Goal: Transaction & Acquisition: Purchase product/service

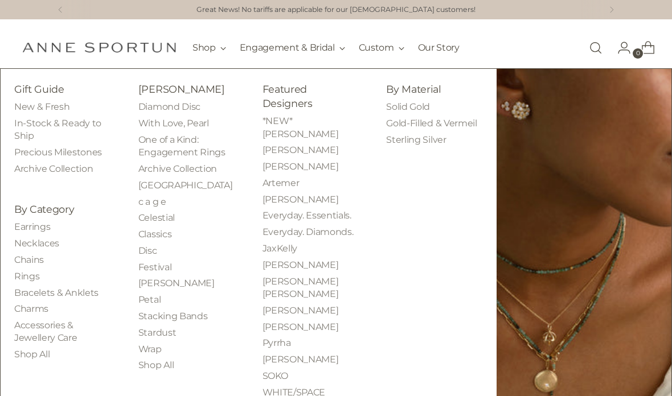
click at [36, 225] on link "Earrings" at bounding box center [32, 226] width 36 height 11
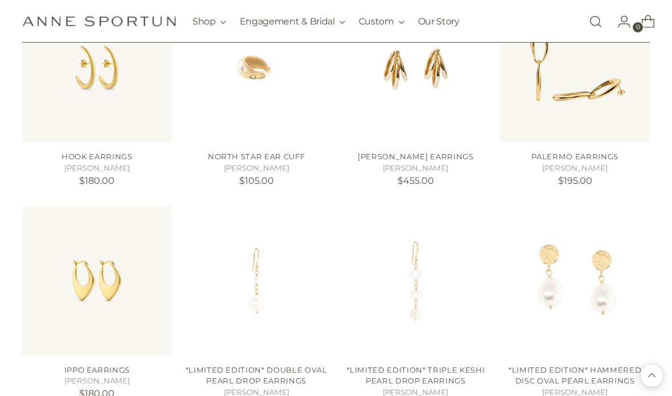
scroll to position [965, 0]
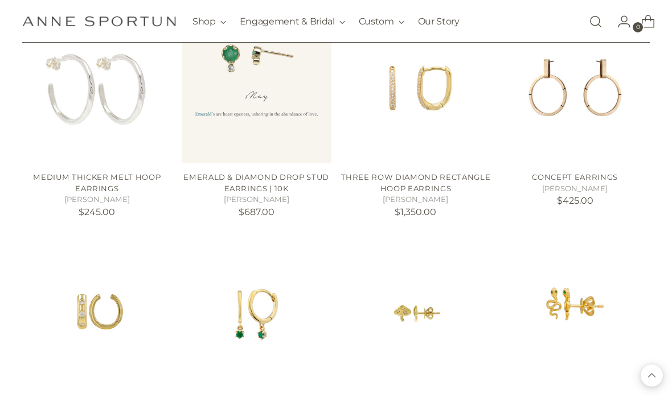
scroll to position [2046, 0]
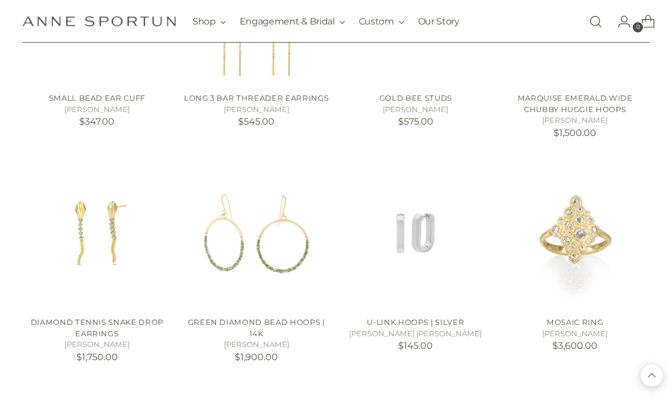
scroll to position [2795, 0]
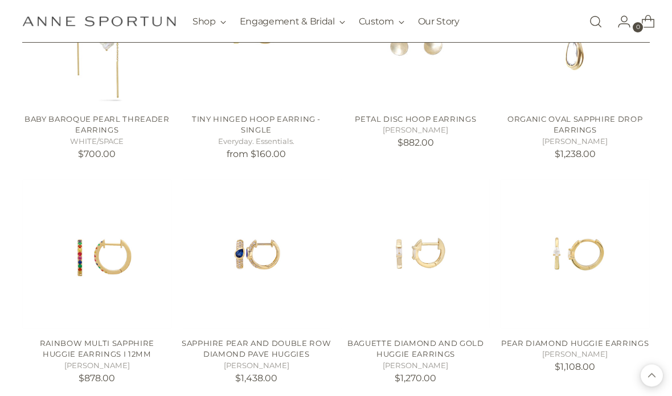
scroll to position [5241, 0]
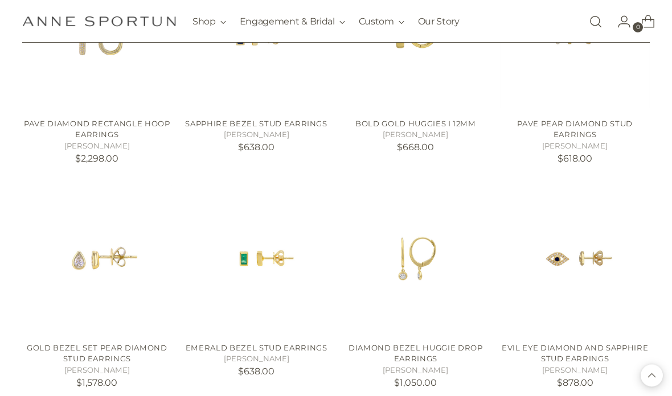
scroll to position [5685, 0]
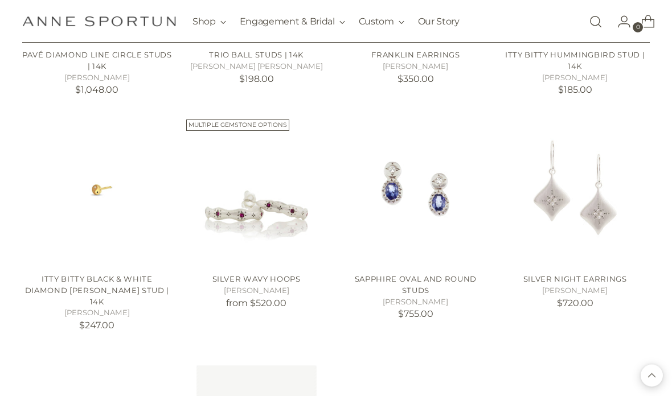
scroll to position [7111, 0]
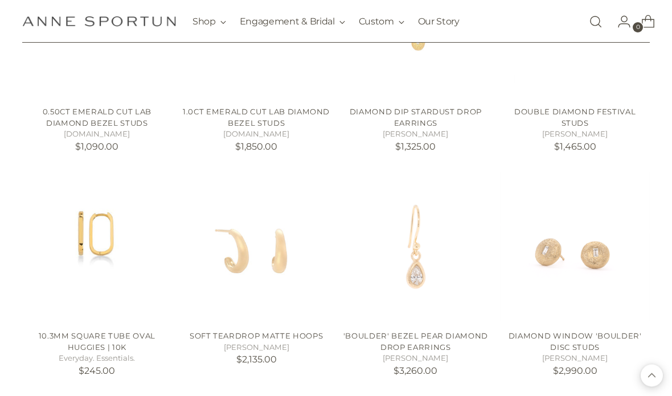
scroll to position [7737, 0]
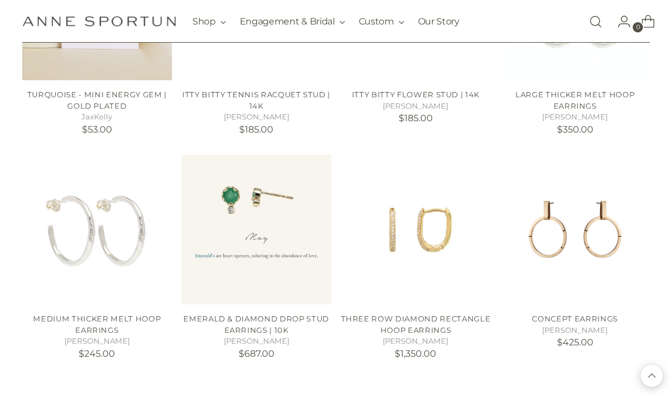
scroll to position [393, 0]
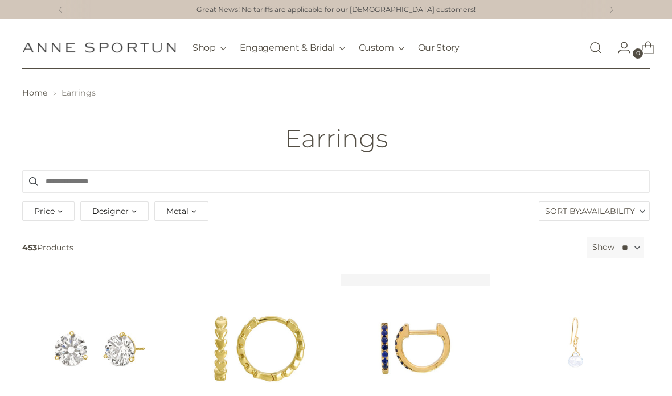
click at [57, 204] on div "Price" at bounding box center [48, 210] width 52 height 19
type input "*******"
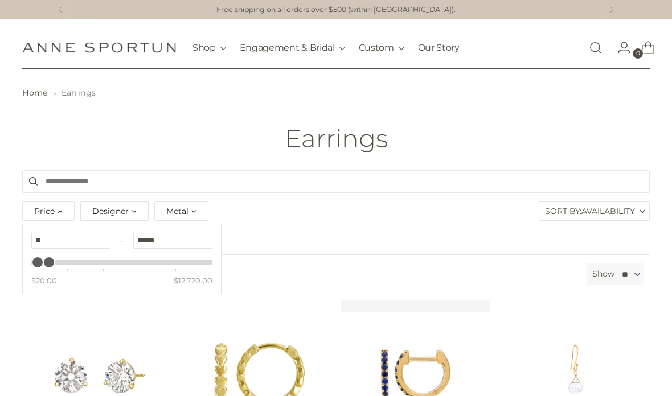
type input "******"
click at [168, 233] on input "******" at bounding box center [172, 241] width 79 height 16
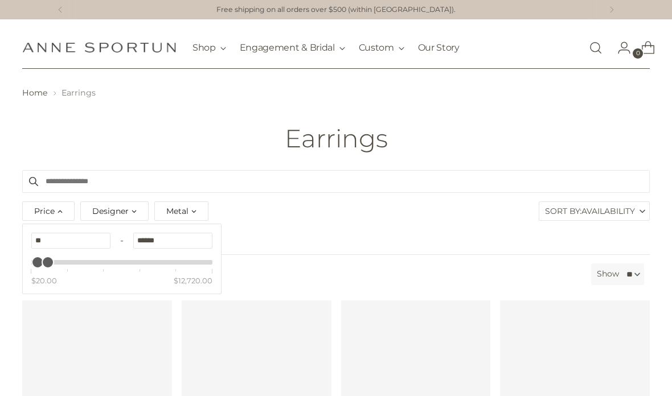
scroll to position [176, 0]
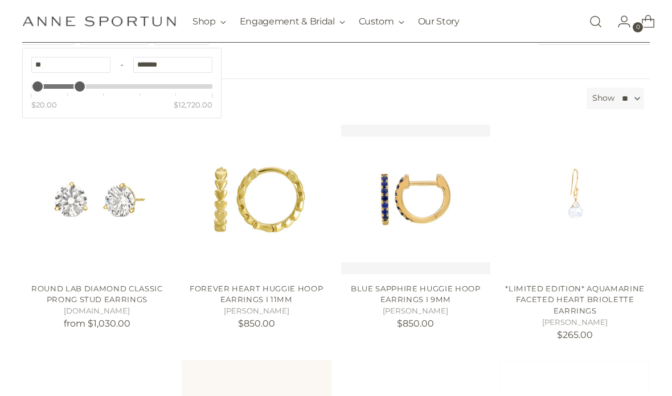
click at [179, 65] on input "*******" at bounding box center [172, 65] width 79 height 16
type input "*"
type input "***"
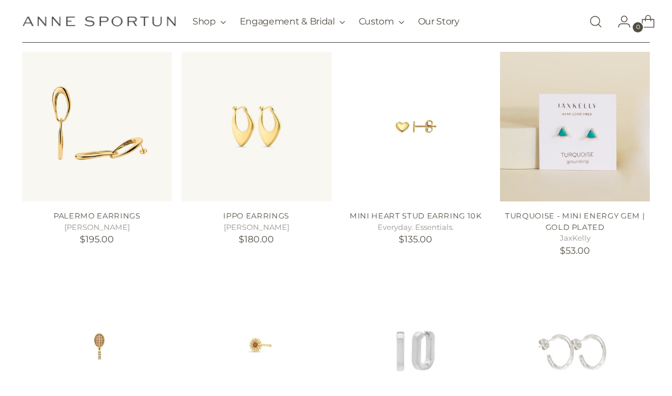
scroll to position [462, 0]
click at [609, 247] on p "$53.00" at bounding box center [575, 251] width 150 height 14
click at [593, 219] on link "Turquoise - Mini Energy Gem | Gold Plated" at bounding box center [574, 221] width 139 height 20
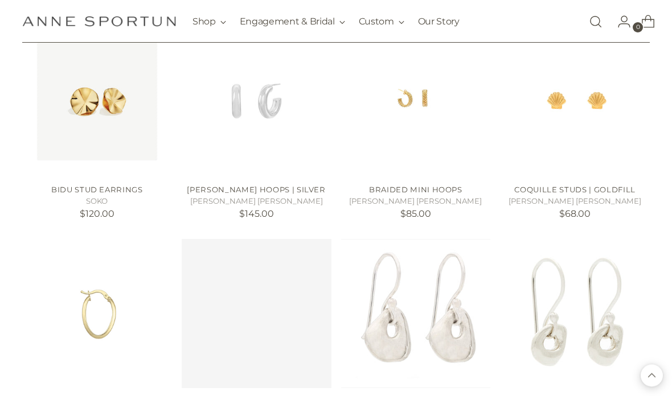
scroll to position [1598, 0]
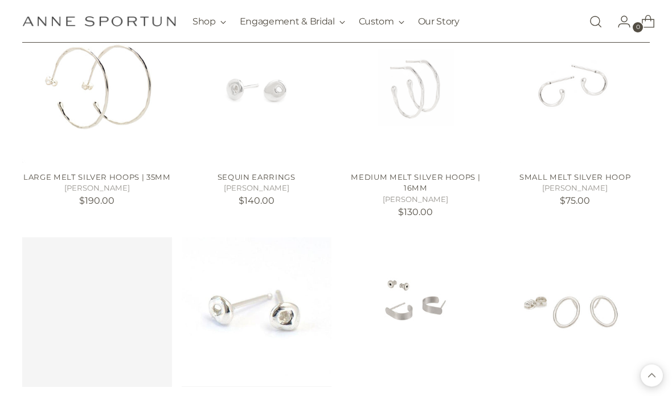
scroll to position [2490, 0]
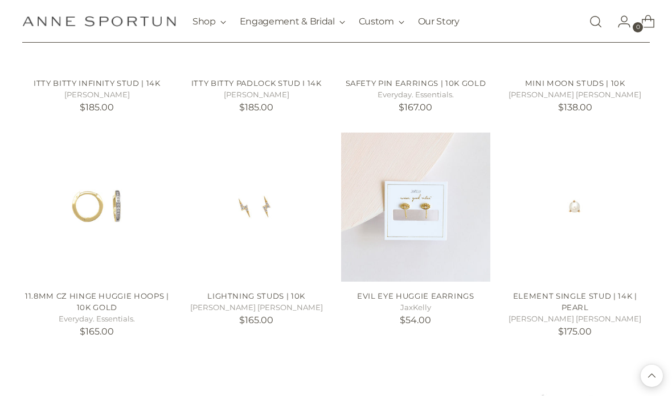
scroll to position [3440, 0]
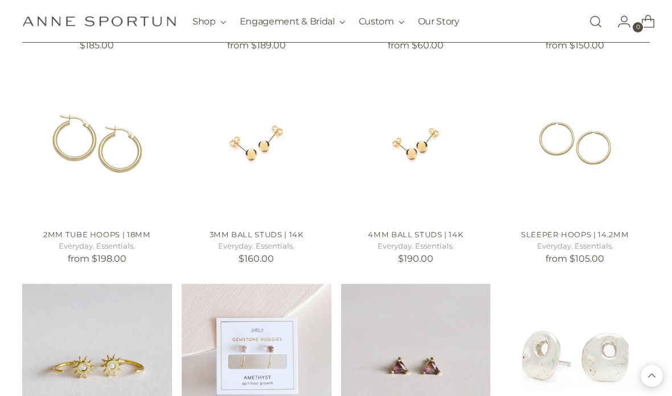
scroll to position [4387, 0]
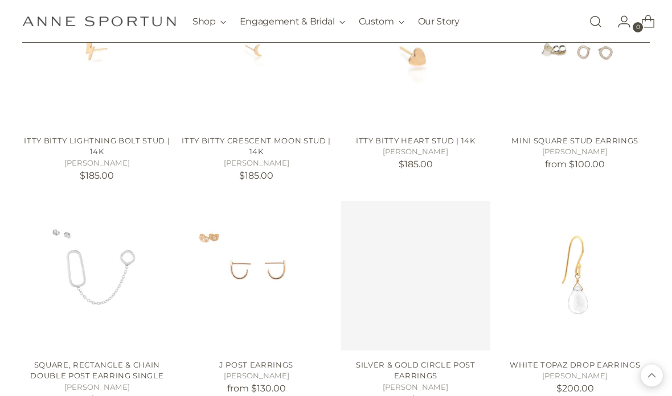
scroll to position [5123, 0]
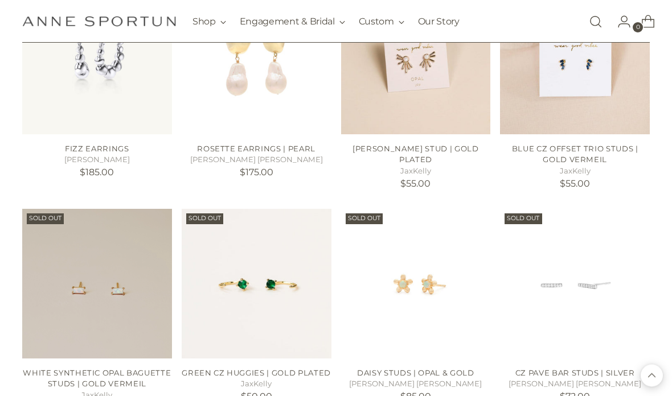
scroll to position [5564, 0]
click at [281, 248] on img "Green CZ Huggies | Gold Plated" at bounding box center [257, 283] width 150 height 150
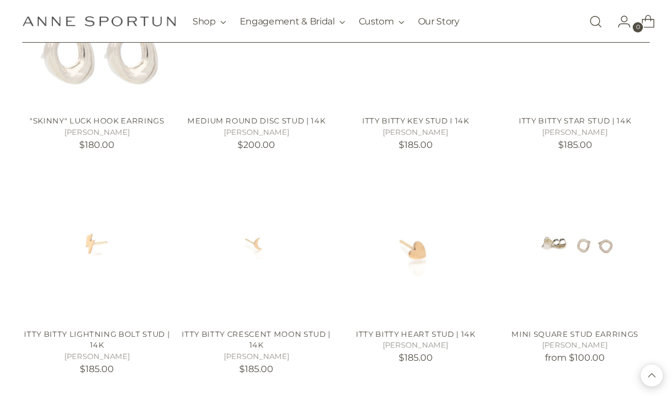
scroll to position [4929, 0]
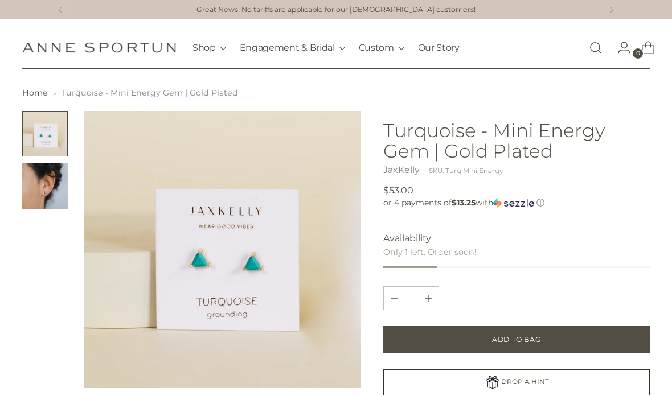
click at [52, 190] on img "Change image to image 2" at bounding box center [45, 186] width 46 height 46
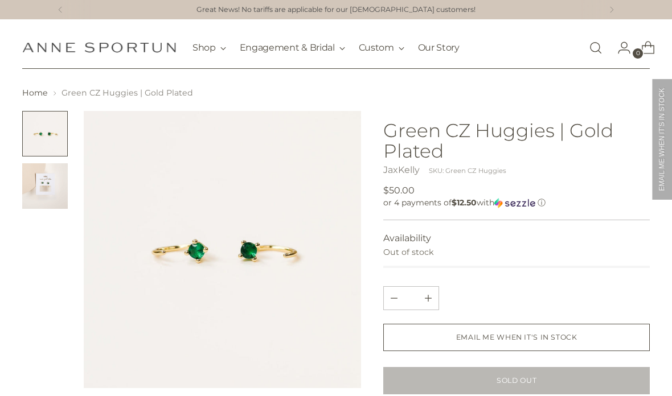
click at [45, 190] on img "Change image to image 2" at bounding box center [45, 186] width 46 height 46
